Goal: Navigation & Orientation: Find specific page/section

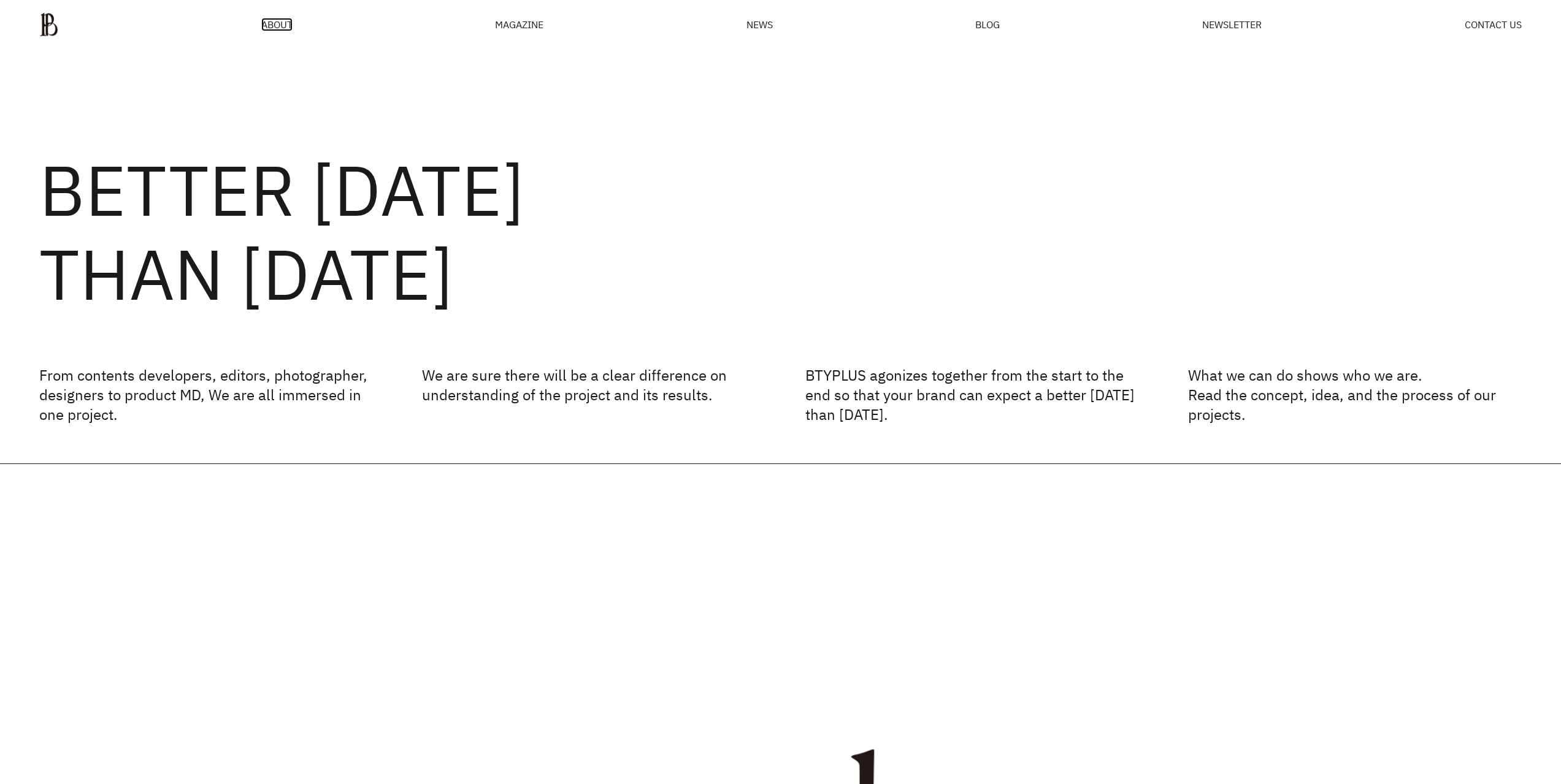
click at [282, 24] on span "ABOUT" at bounding box center [277, 24] width 32 height 10
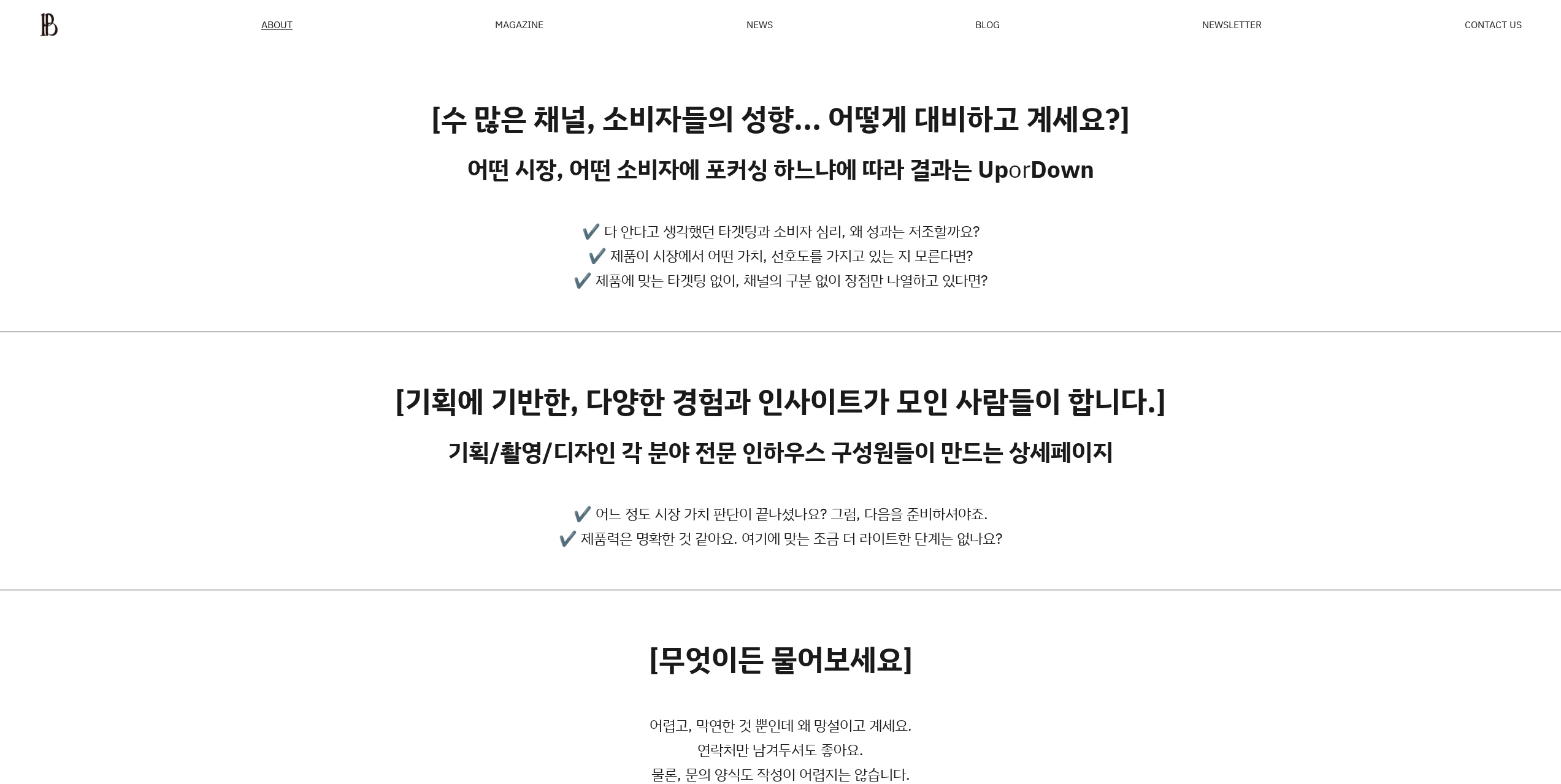
click at [540, 23] on div "MAGAZINE" at bounding box center [519, 24] width 49 height 10
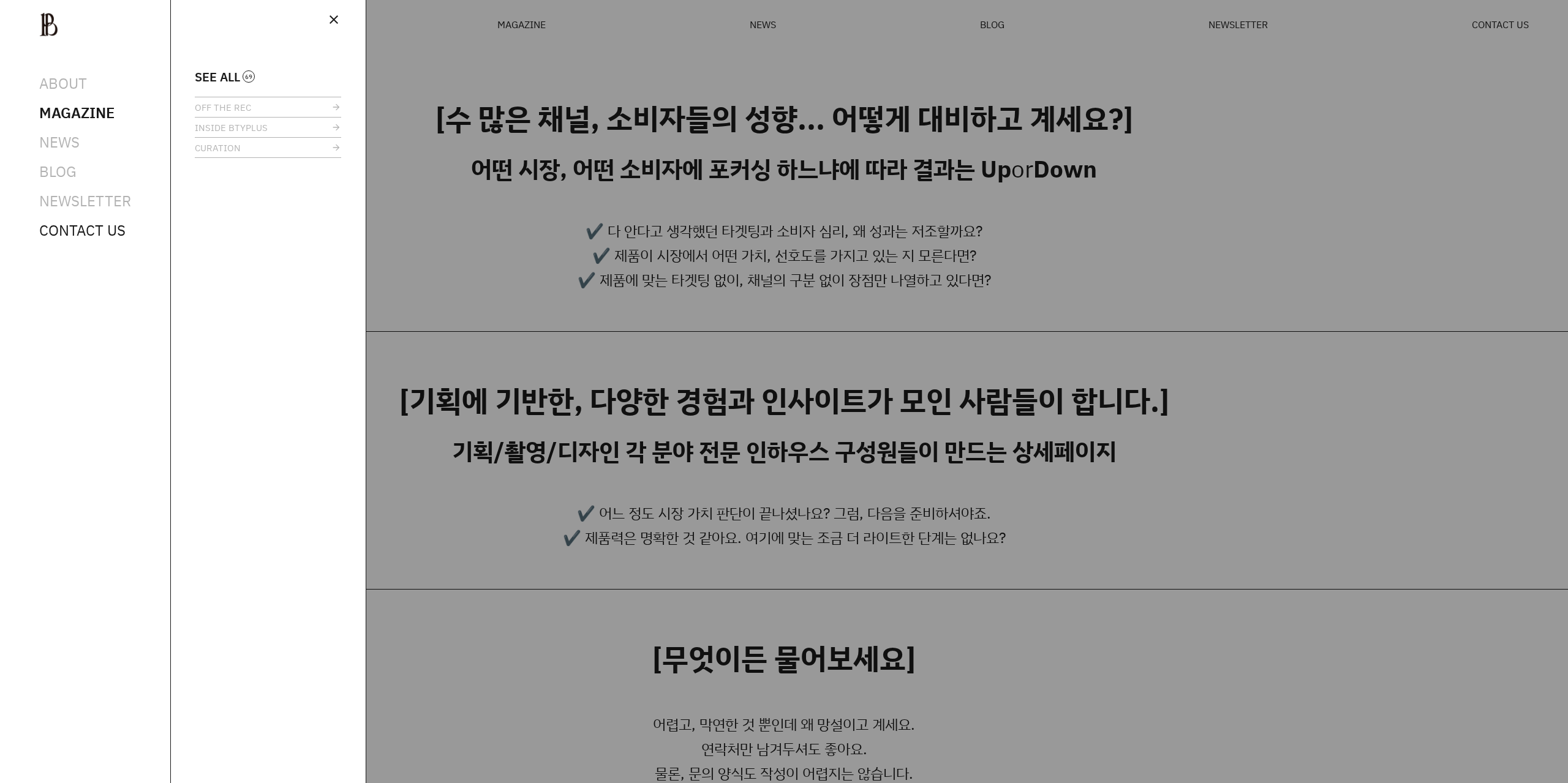
click at [68, 229] on span "CONTACT US" at bounding box center [82, 231] width 86 height 20
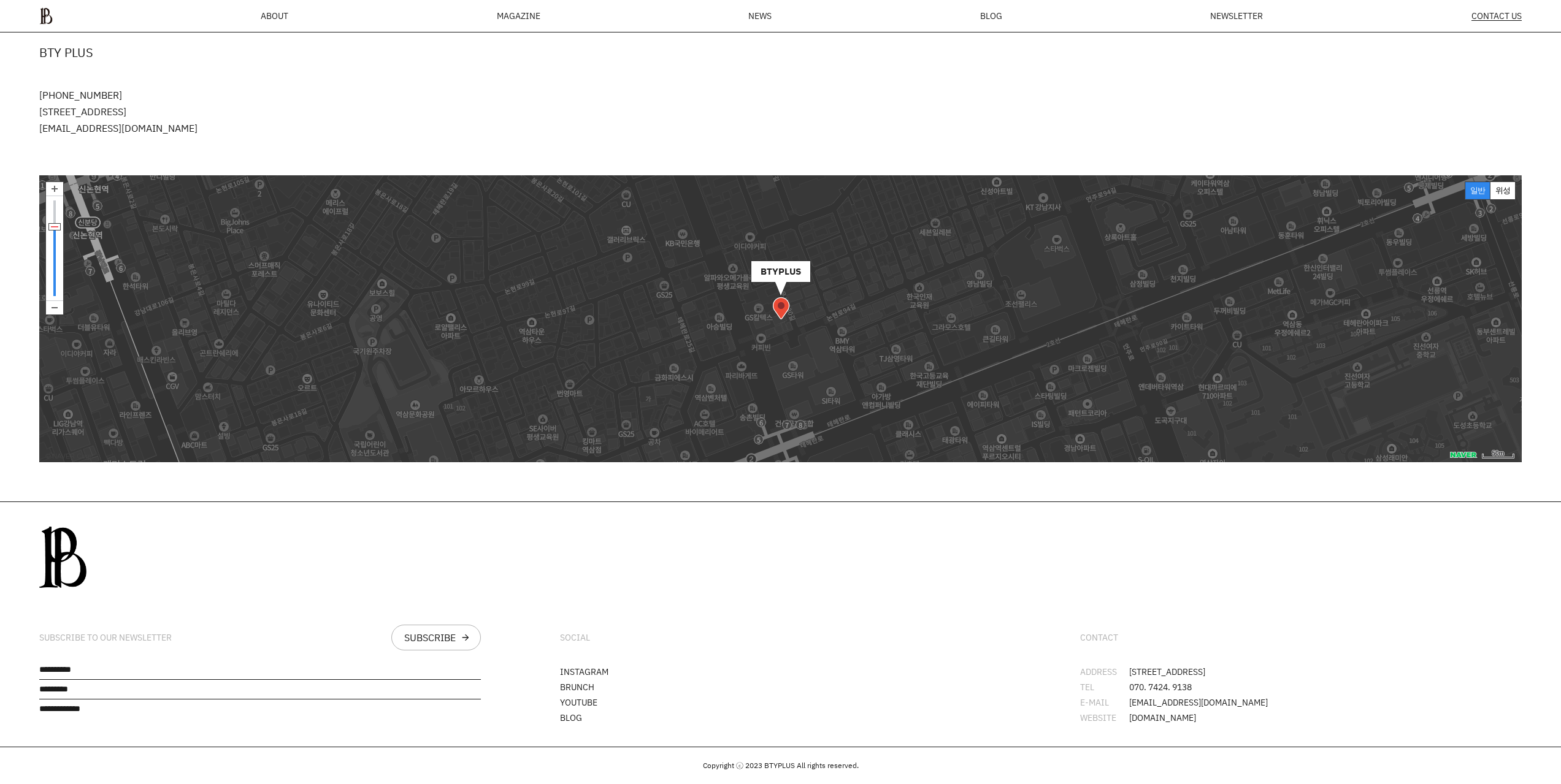
scroll to position [415, 0]
